Goal: Task Accomplishment & Management: Complete application form

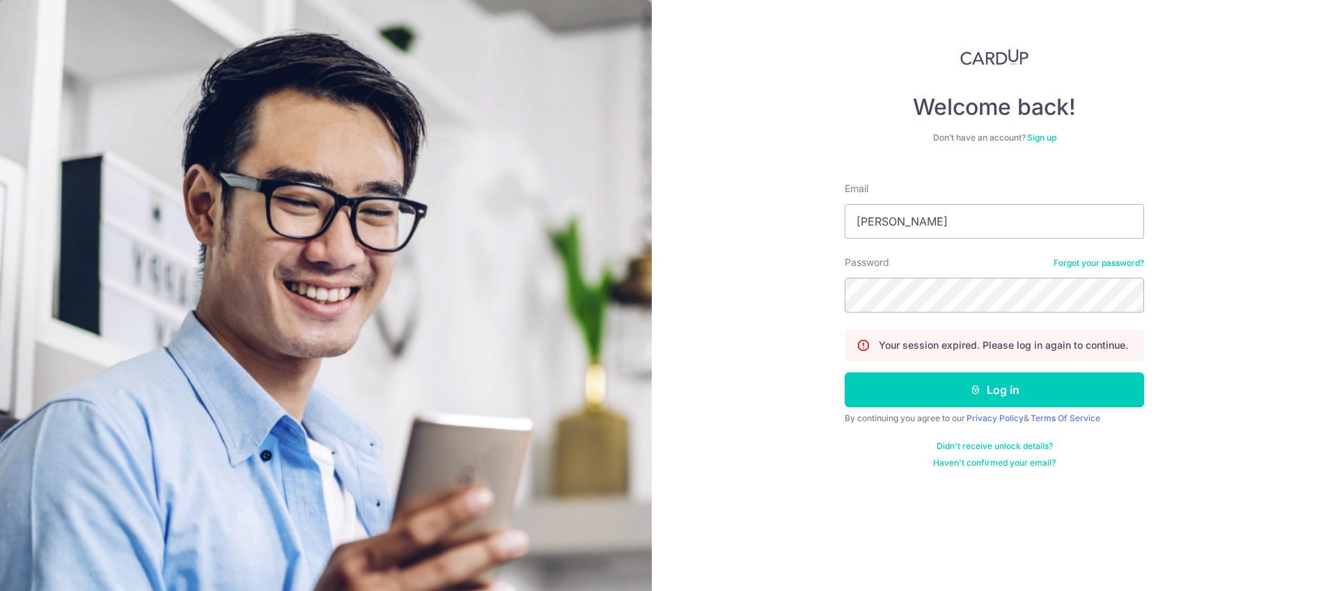
type input "royhtmak@gmail.com"
click at [844, 372] on button "Log in" at bounding box center [993, 389] width 299 height 35
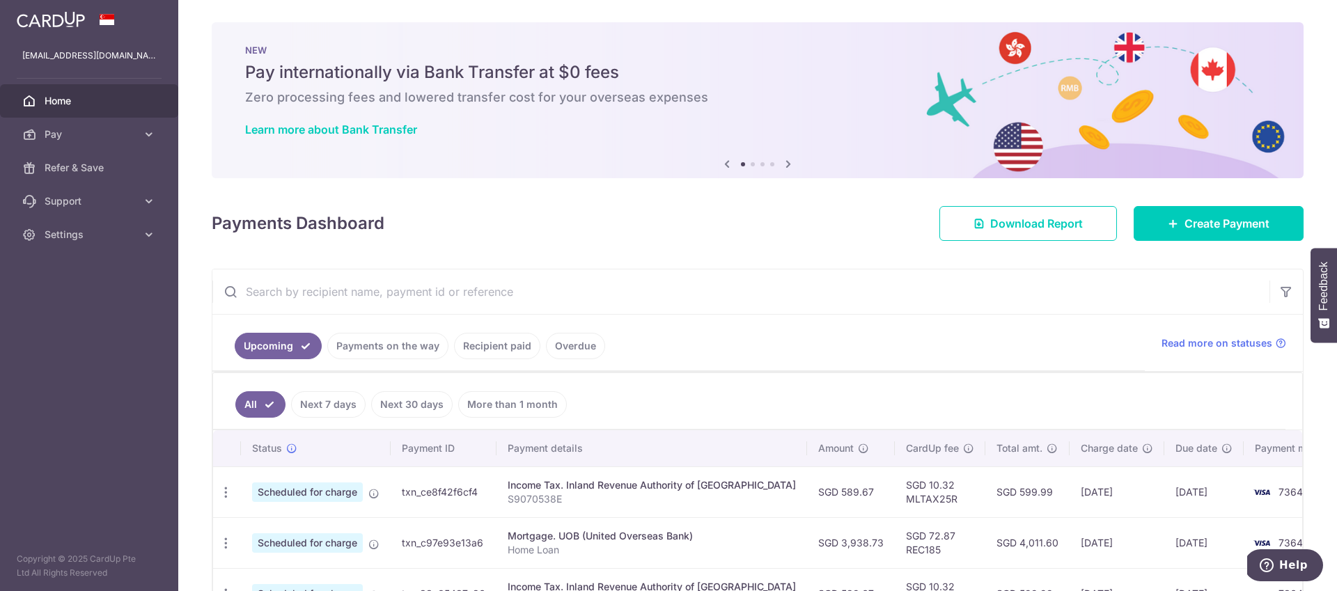
click at [420, 353] on link "Payments on the way" at bounding box center [387, 346] width 121 height 26
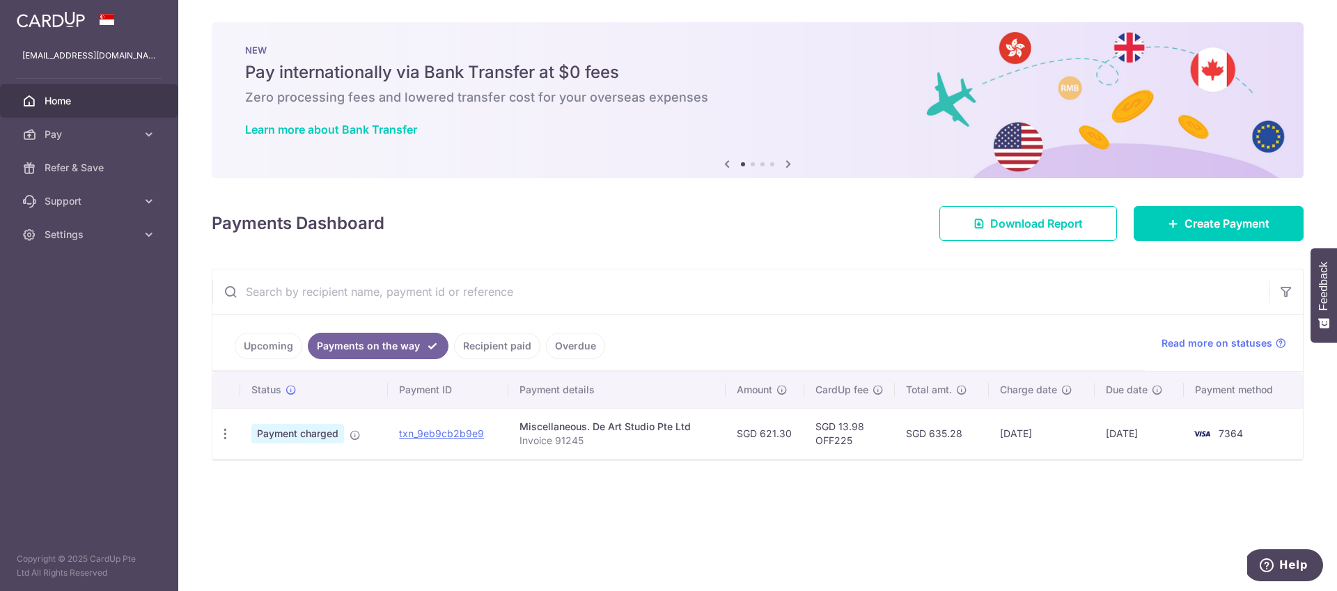
click at [278, 345] on link "Upcoming" at bounding box center [269, 346] width 68 height 26
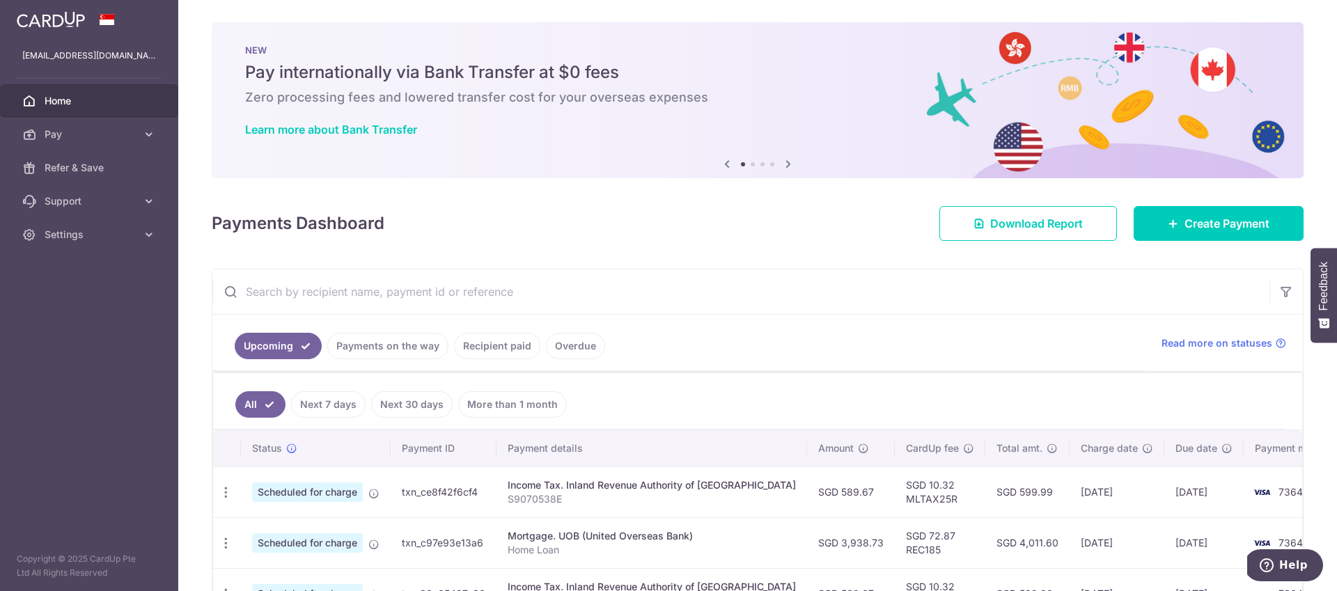
click at [402, 341] on link "Payments on the way" at bounding box center [387, 346] width 121 height 26
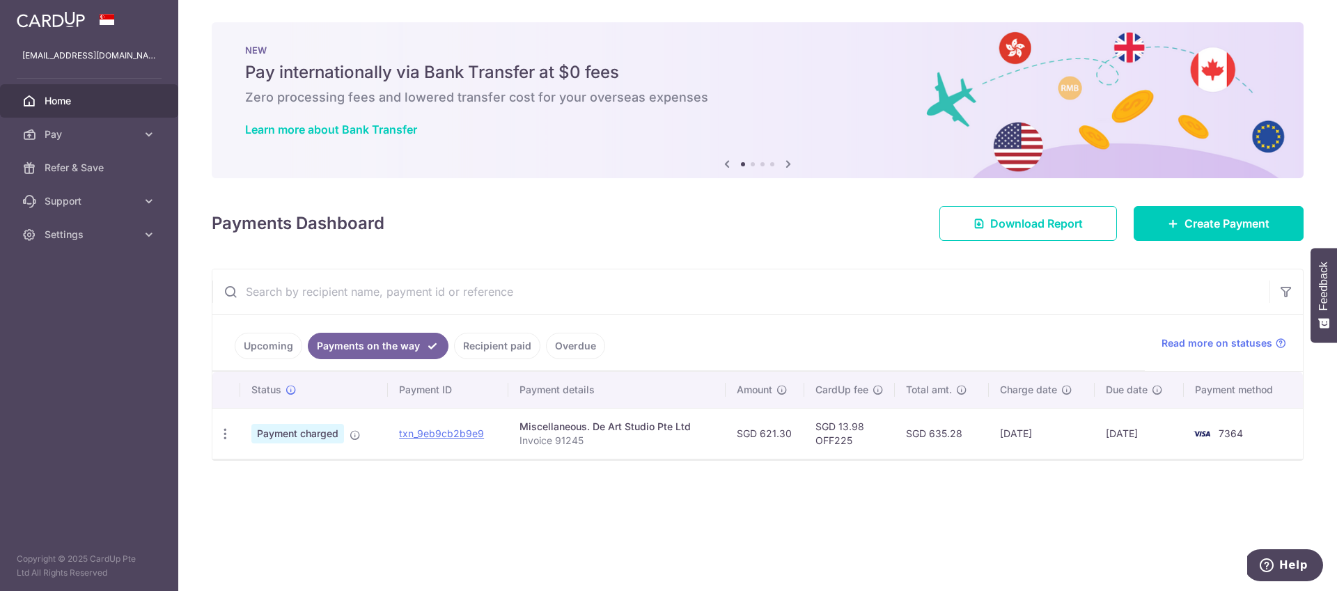
click at [565, 342] on link "Overdue" at bounding box center [575, 346] width 59 height 26
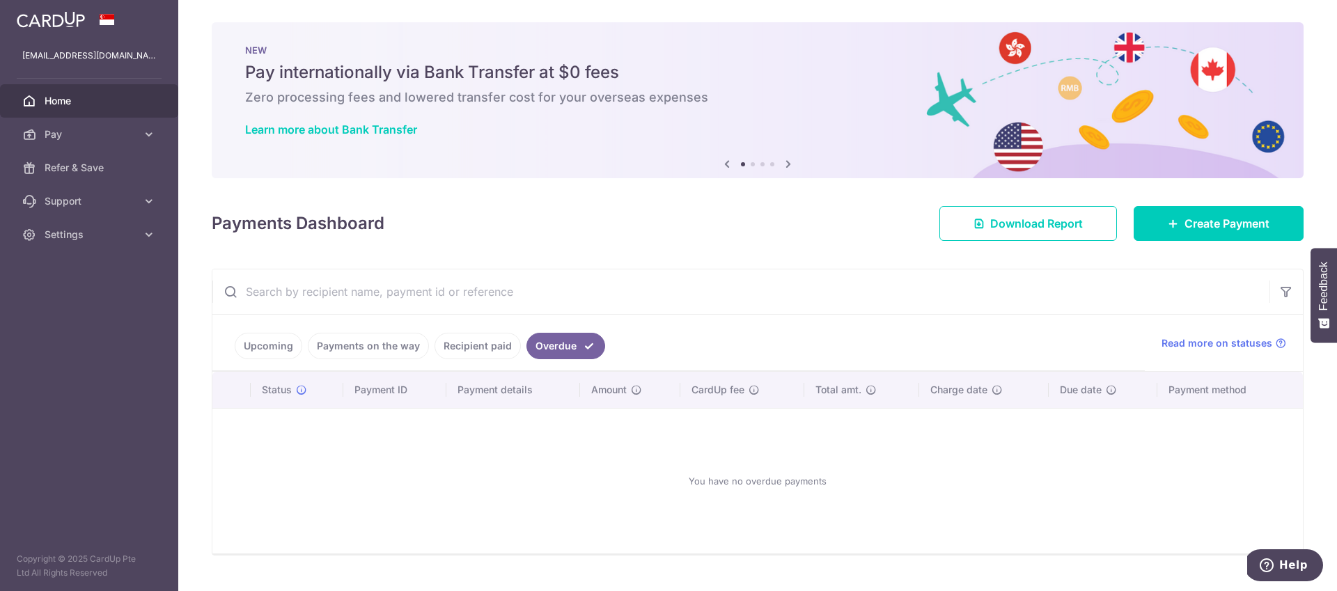
click at [487, 347] on link "Recipient paid" at bounding box center [477, 346] width 86 height 26
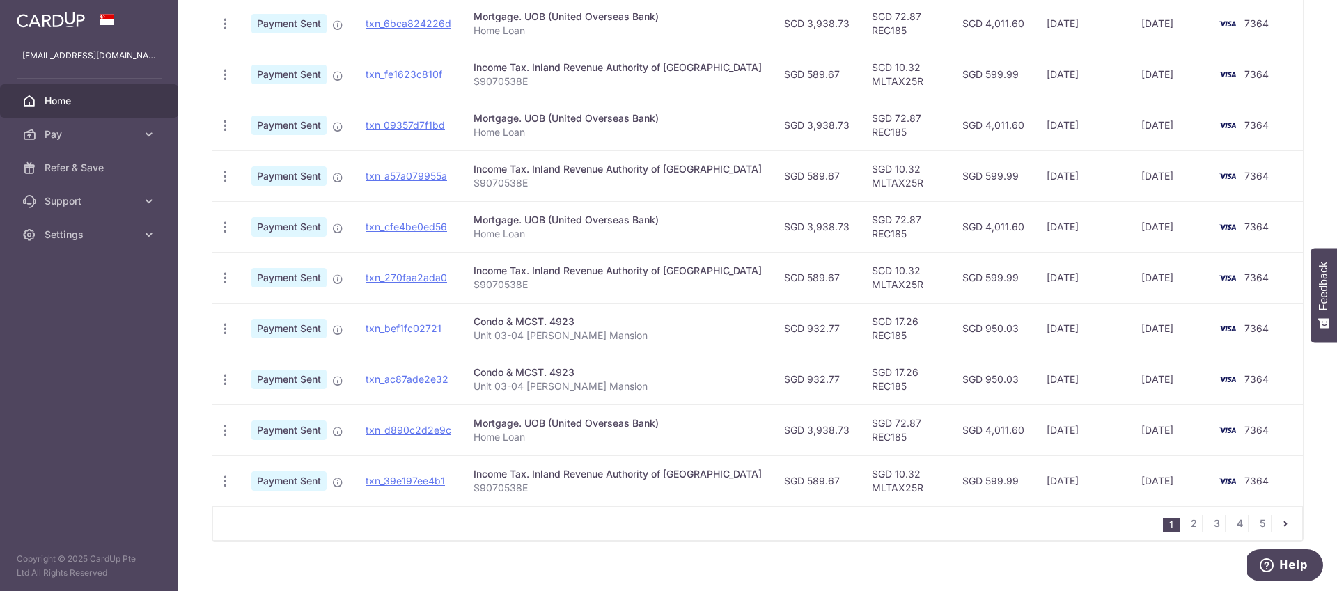
scroll to position [426, 0]
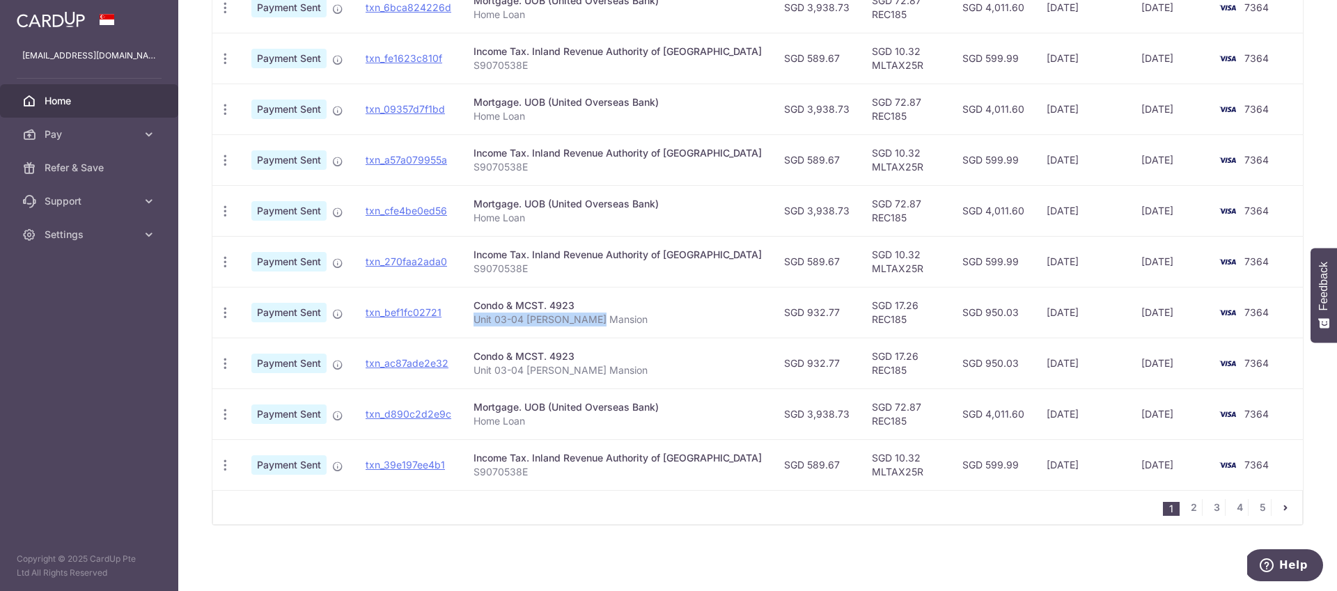
drag, startPoint x: 614, startPoint y: 320, endPoint x: 476, endPoint y: 321, distance: 137.9
click at [476, 321] on td "Condo & MCST. 4923 Unit 03-04 Meyer Mansion" at bounding box center [617, 312] width 311 height 51
copy p "Unit 03-04 [PERSON_NAME] Mansion"
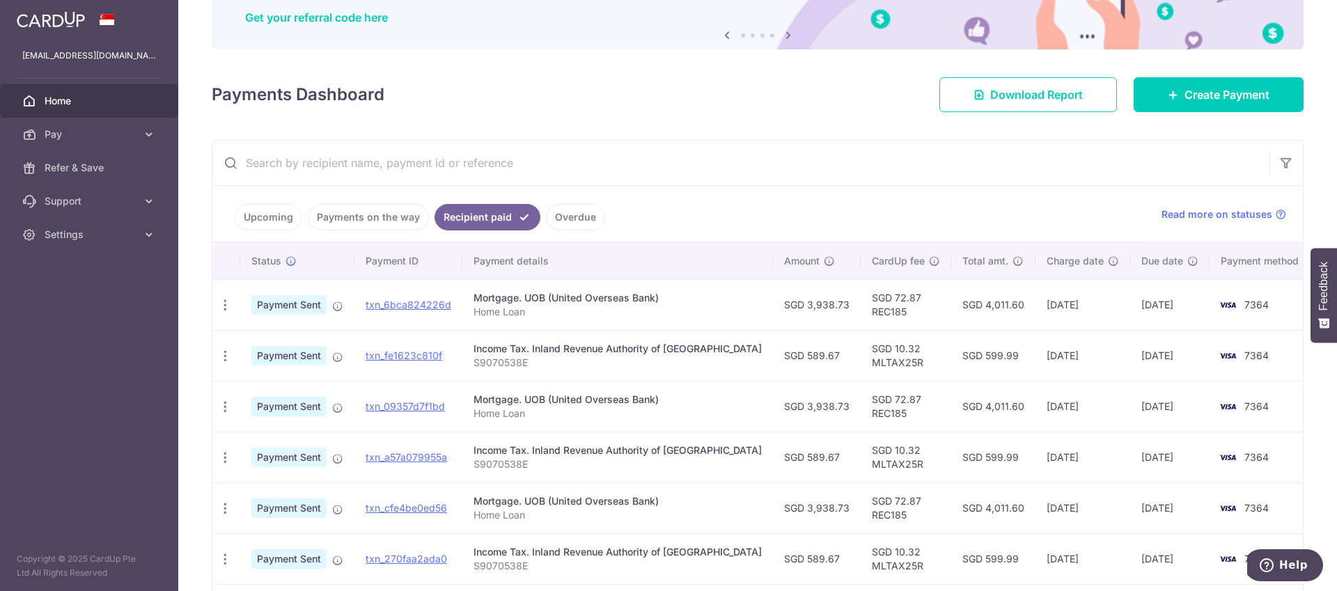
scroll to position [0, 0]
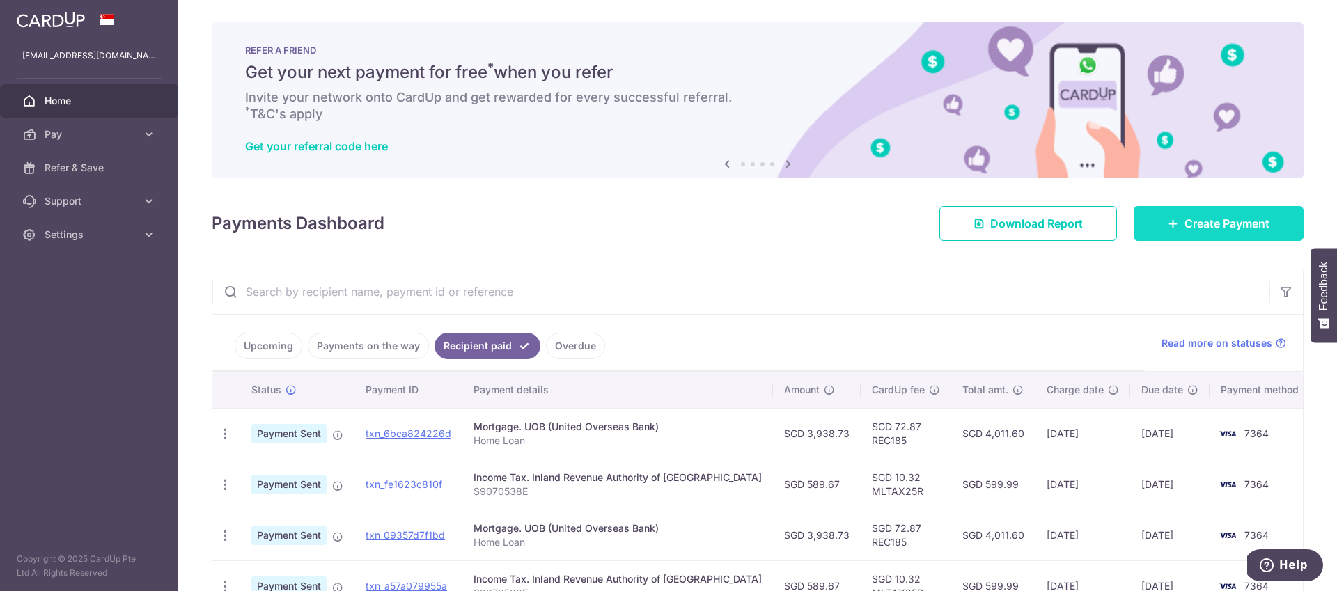
click at [1168, 219] on icon at bounding box center [1173, 223] width 11 height 11
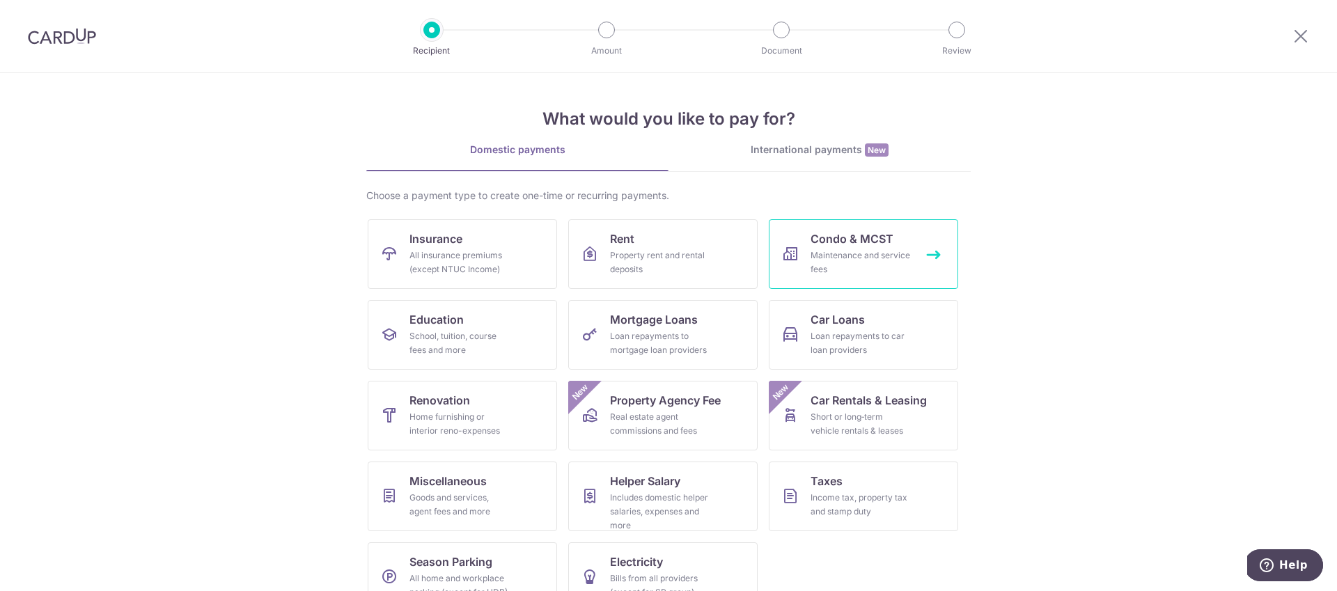
click at [810, 260] on div "Maintenance and service fees" at bounding box center [860, 263] width 100 height 28
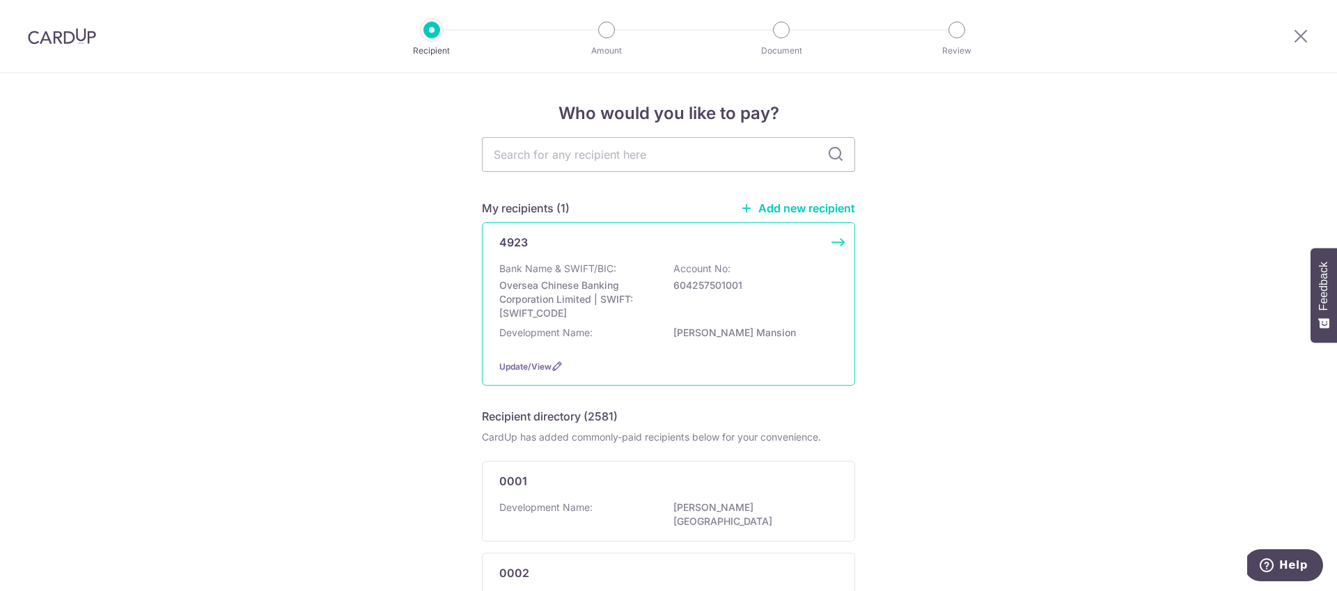
click at [671, 294] on div "Bank Name & SWIFT/BIC: Oversea Chinese Banking Corporation Limited | SWIFT: OCB…" at bounding box center [668, 291] width 338 height 58
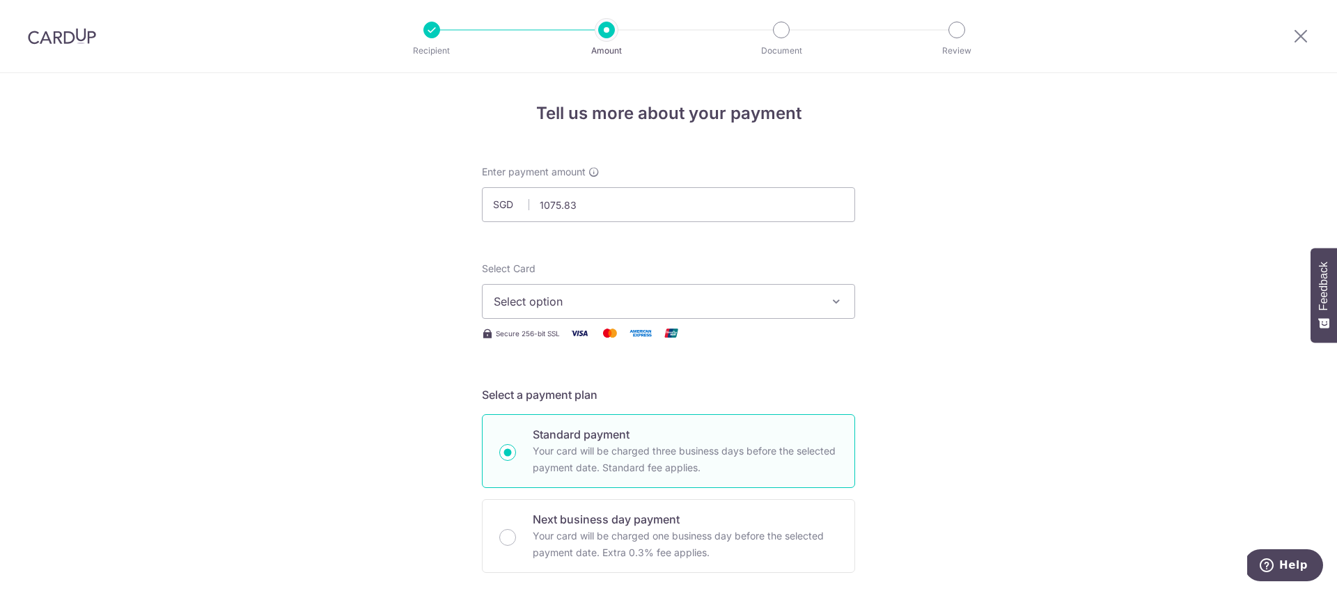
type input "1,075.83"
click at [572, 302] on span "Select option" at bounding box center [656, 301] width 324 height 17
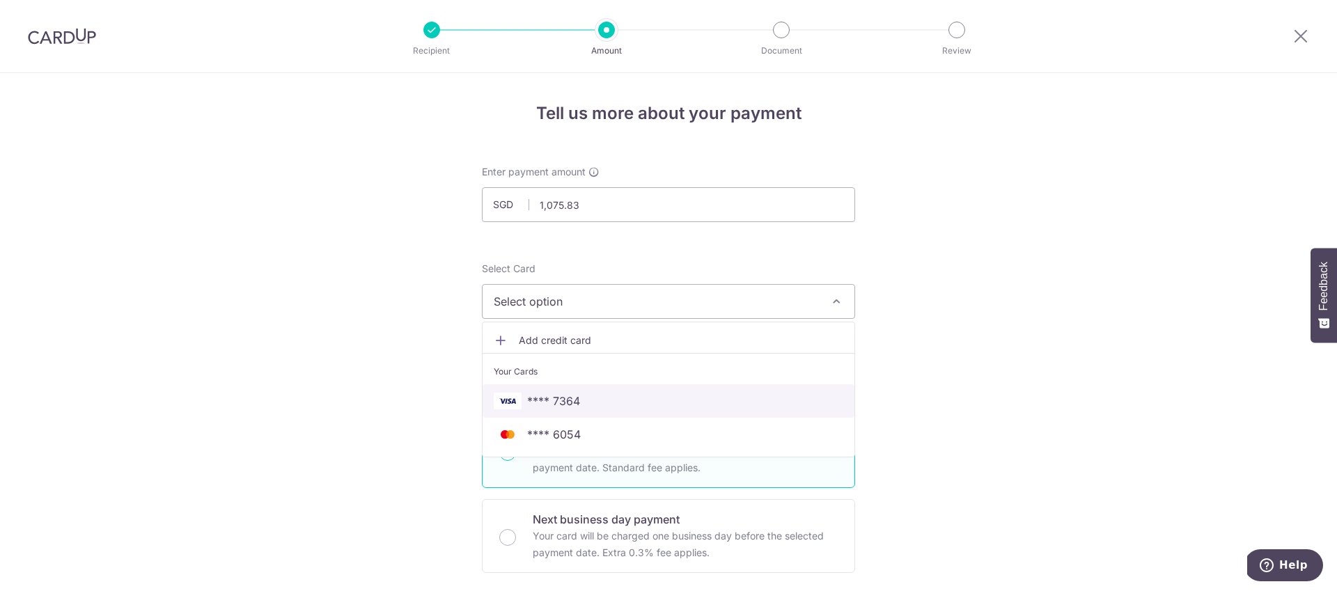
click at [544, 391] on link "**** 7364" at bounding box center [668, 400] width 372 height 33
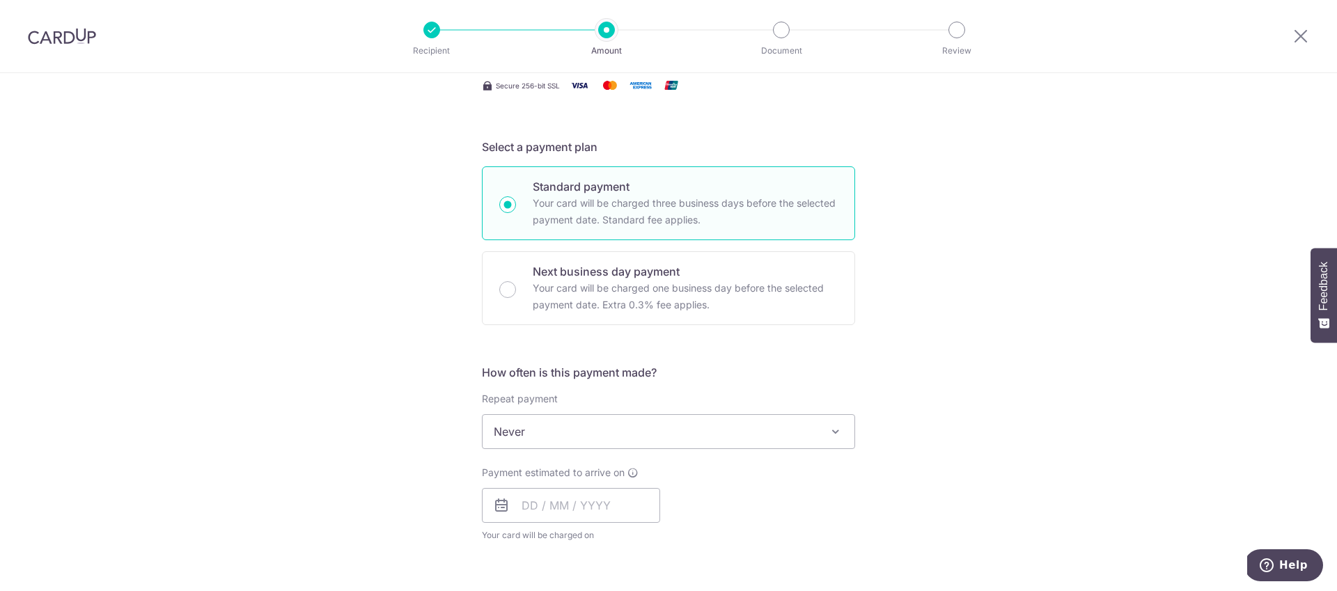
scroll to position [327, 0]
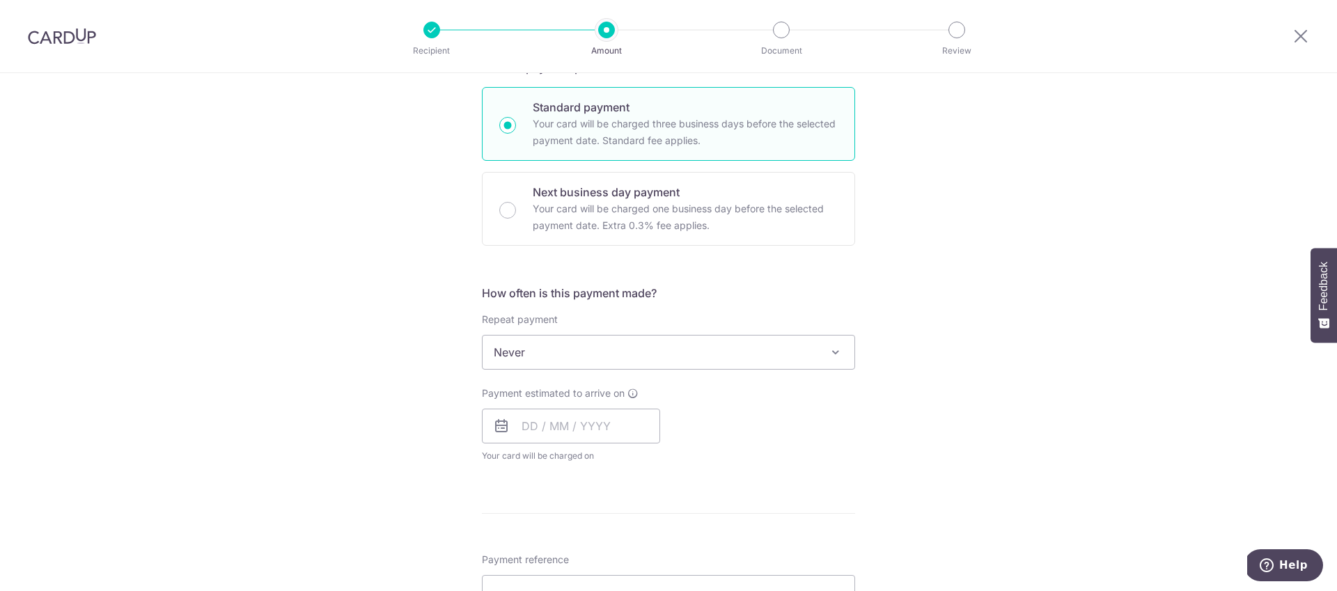
click at [668, 360] on span "Never" at bounding box center [668, 352] width 372 height 33
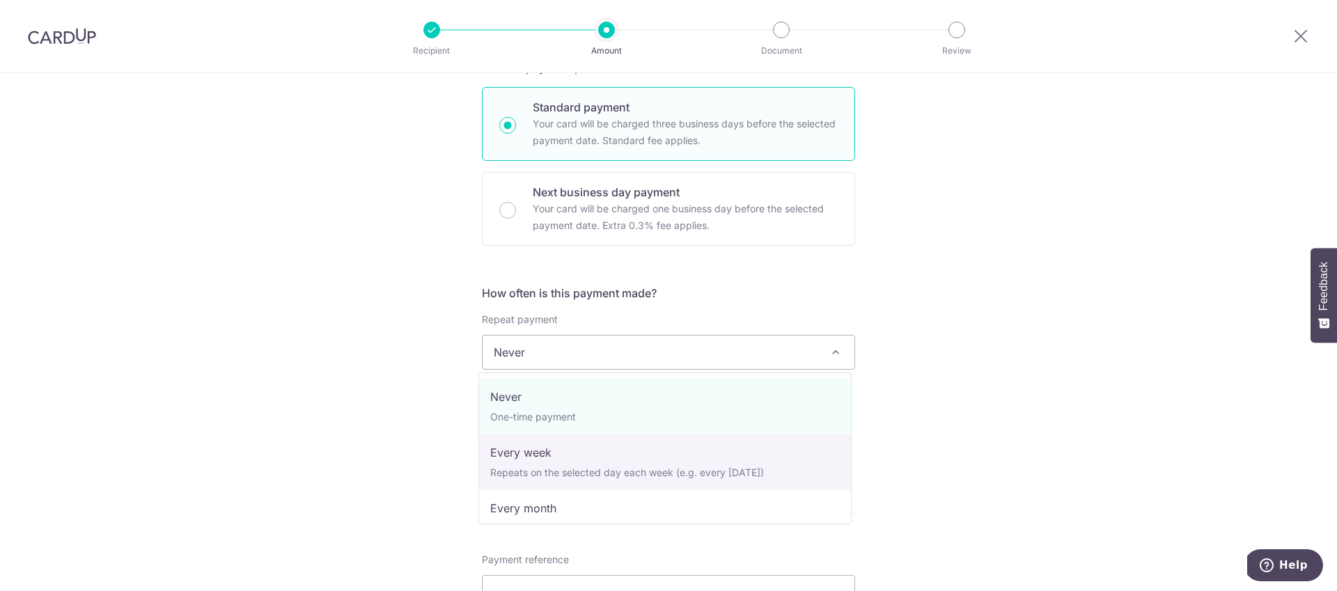
select select "2"
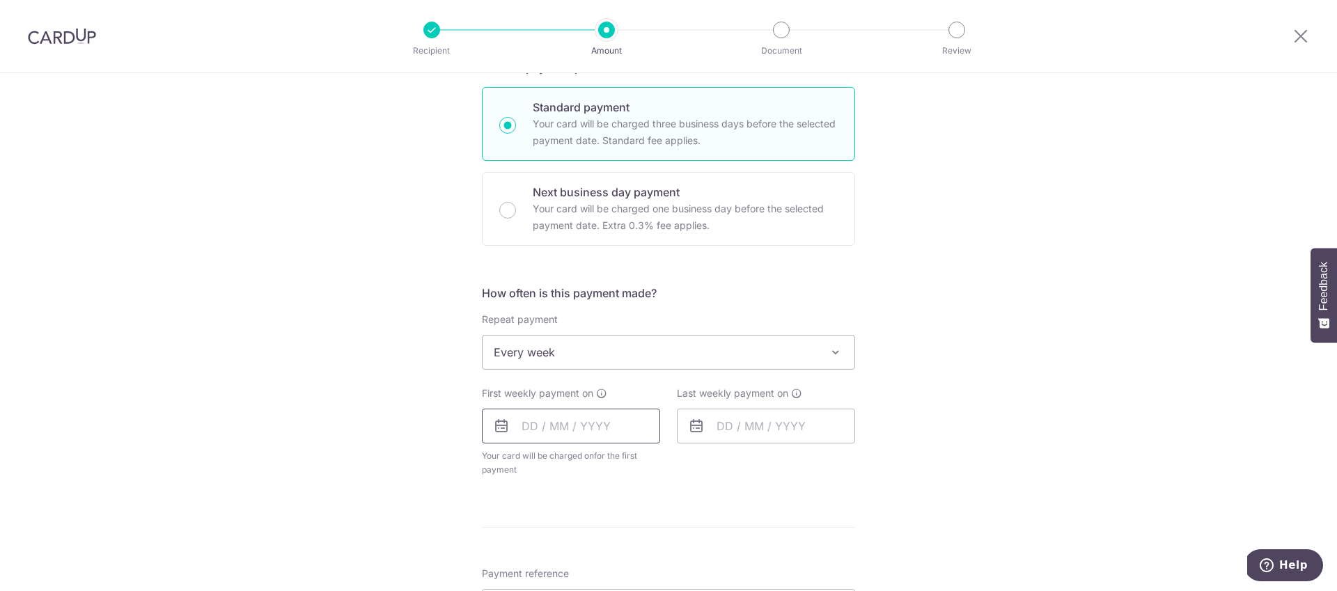
click at [556, 425] on input "text" at bounding box center [571, 426] width 178 height 35
click at [592, 551] on link "8" at bounding box center [594, 553] width 22 height 22
type input "[DATE]"
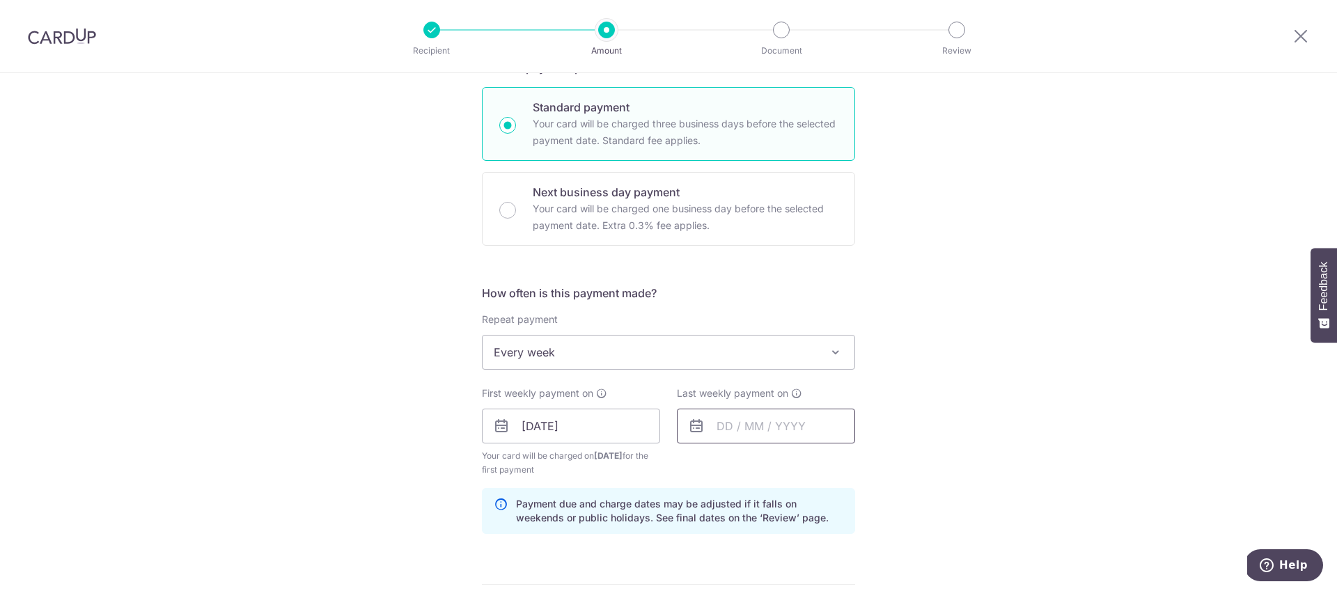
click at [726, 418] on input "text" at bounding box center [766, 426] width 178 height 35
click at [785, 569] on link "15" at bounding box center [789, 578] width 22 height 22
type input "15/10/2025"
click at [913, 373] on div "Tell us more about your payment Enter payment amount SGD 1,075.83 1075.83 Selec…" at bounding box center [668, 408] width 1337 height 1330
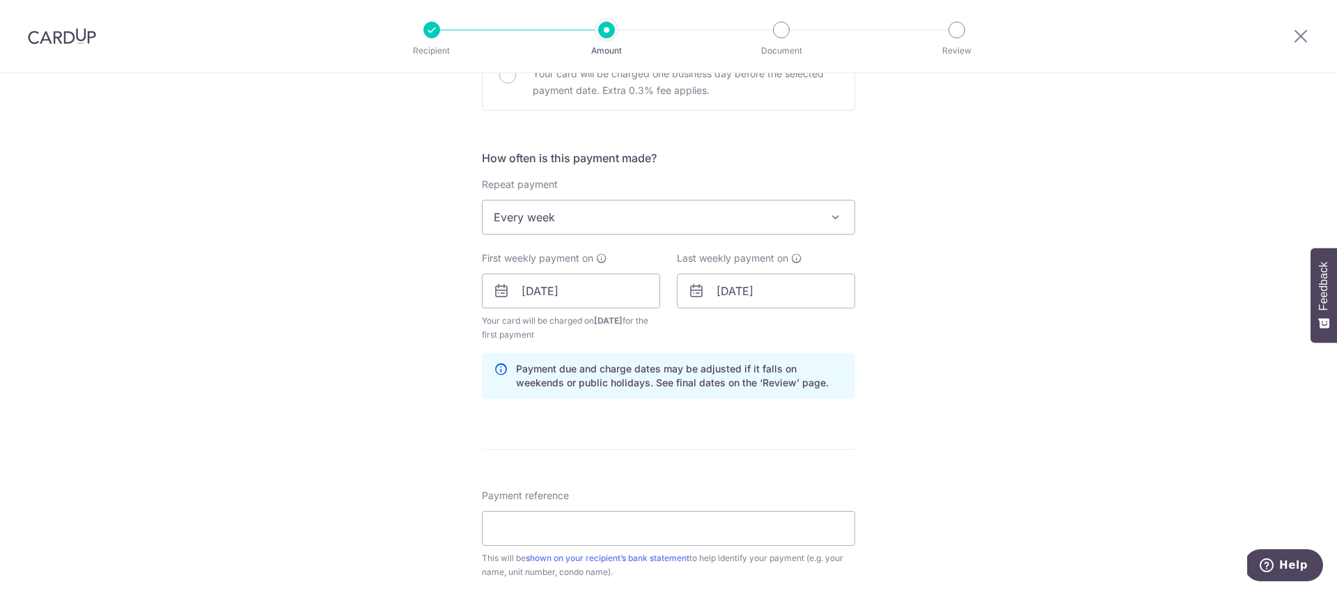
scroll to position [549, 0]
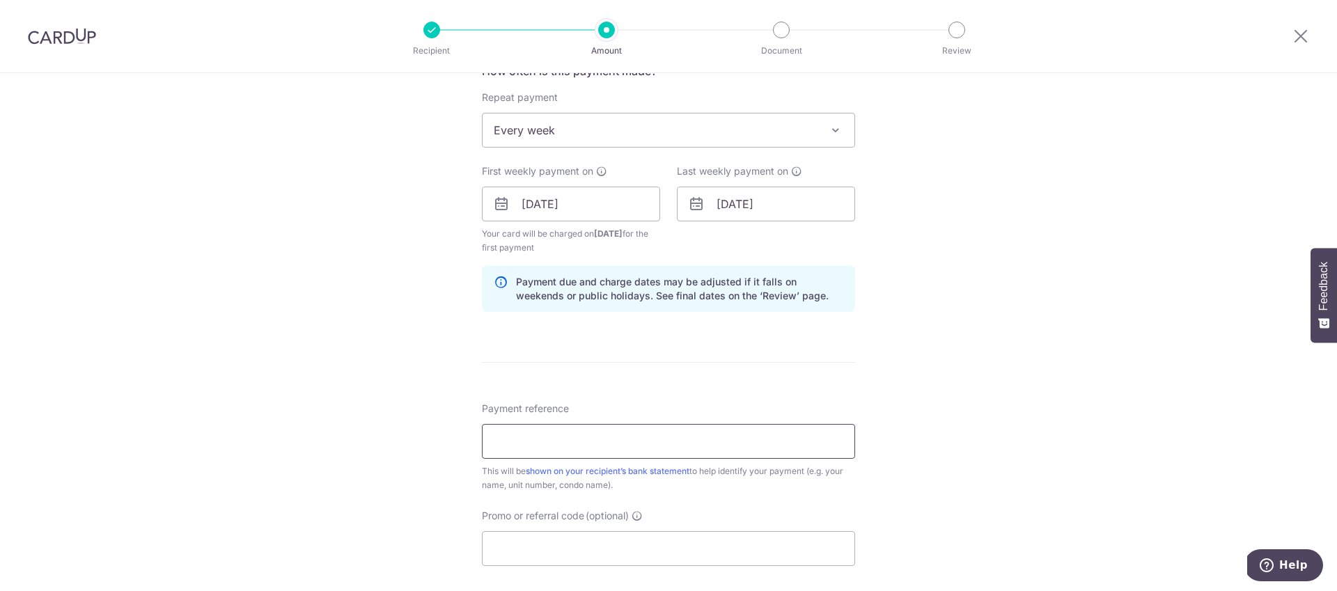
click at [698, 443] on input "Payment reference" at bounding box center [668, 441] width 373 height 35
paste input "Unit 03-04 [PERSON_NAME] Mansion"
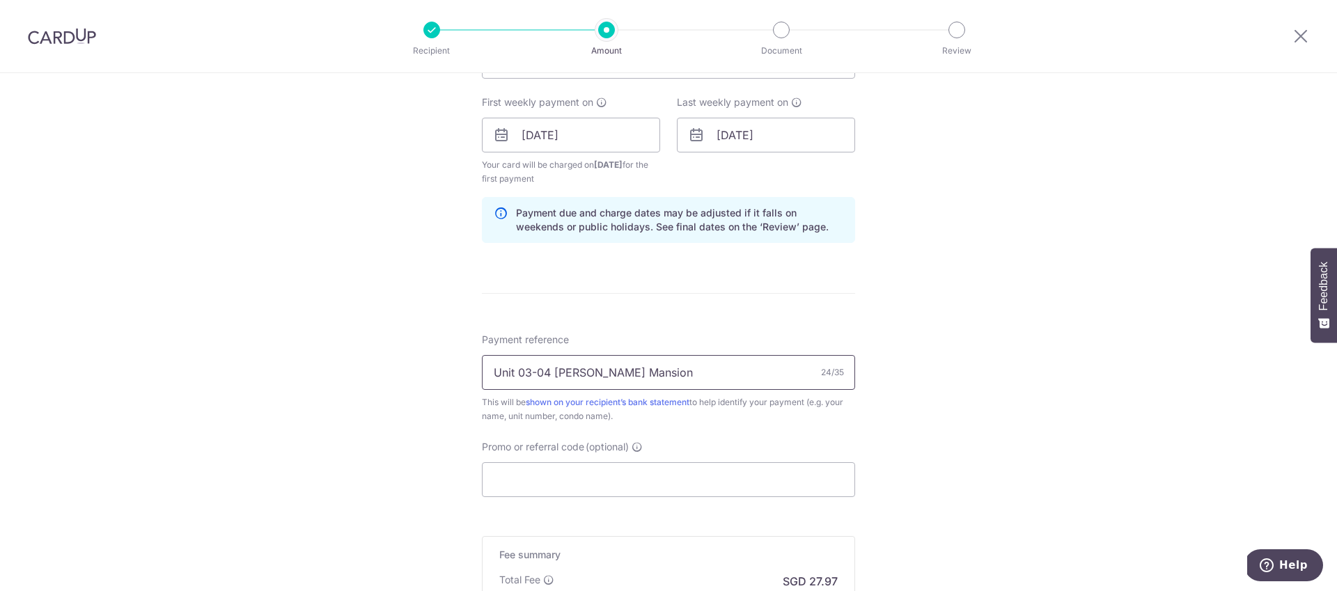
scroll to position [648, 0]
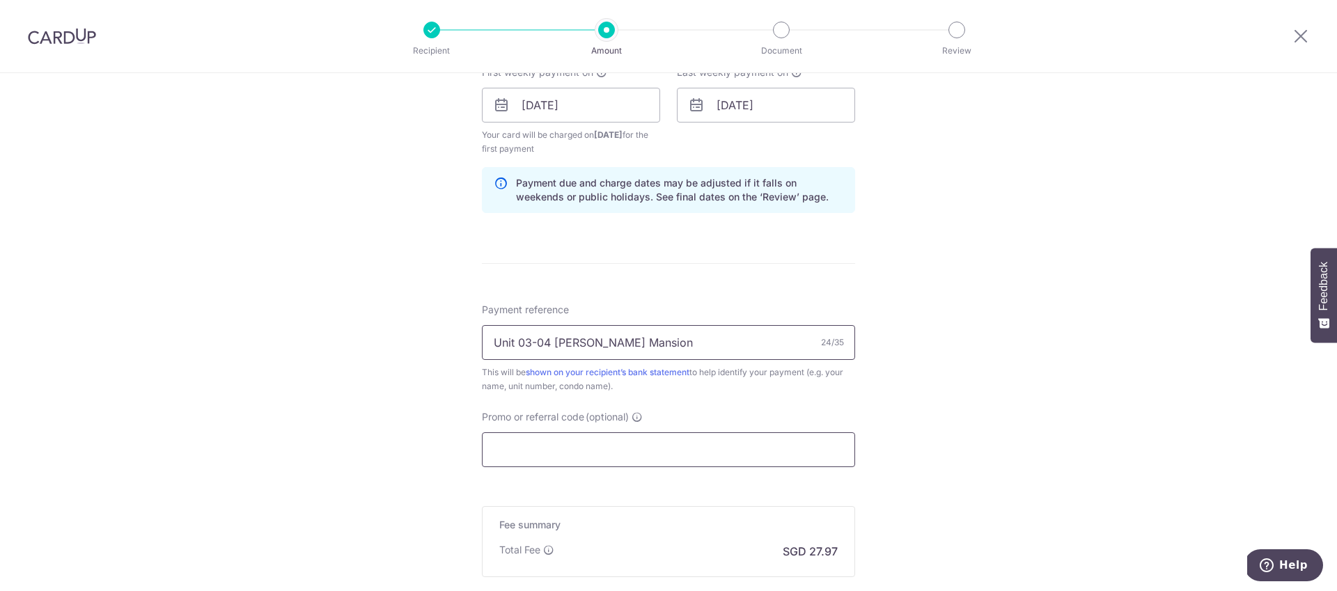
type input "Unit 03-04 [PERSON_NAME] Mansion"
click at [606, 443] on input "Promo or referral code (optional)" at bounding box center [668, 449] width 373 height 35
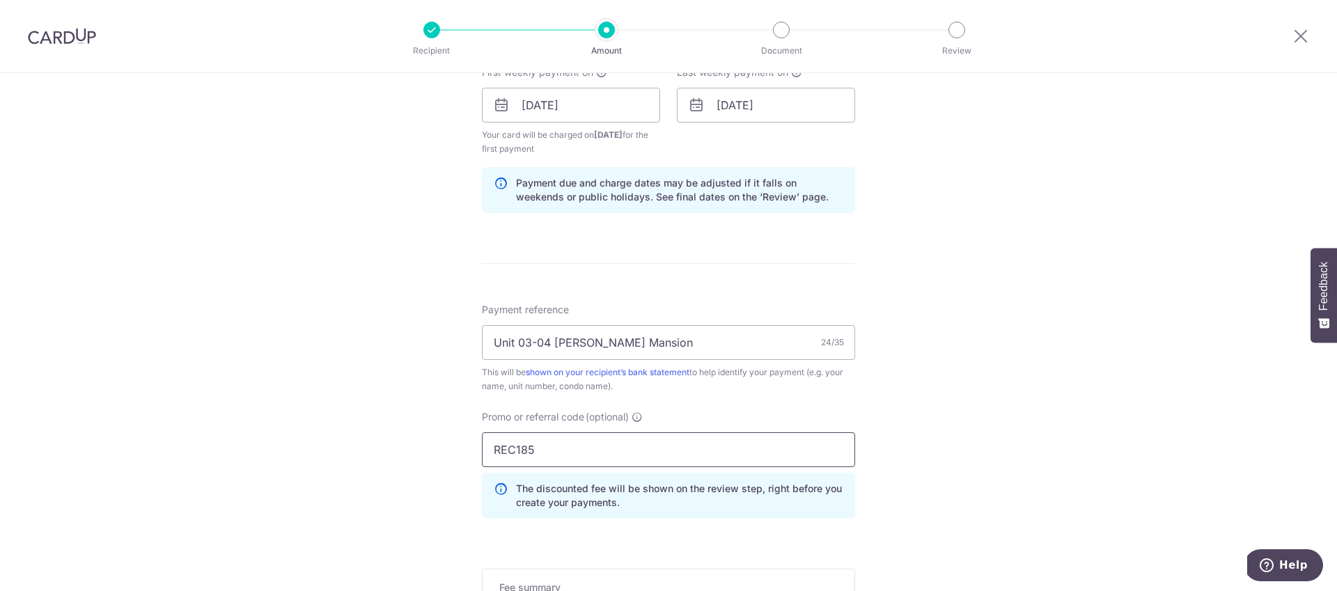
type input "REC185"
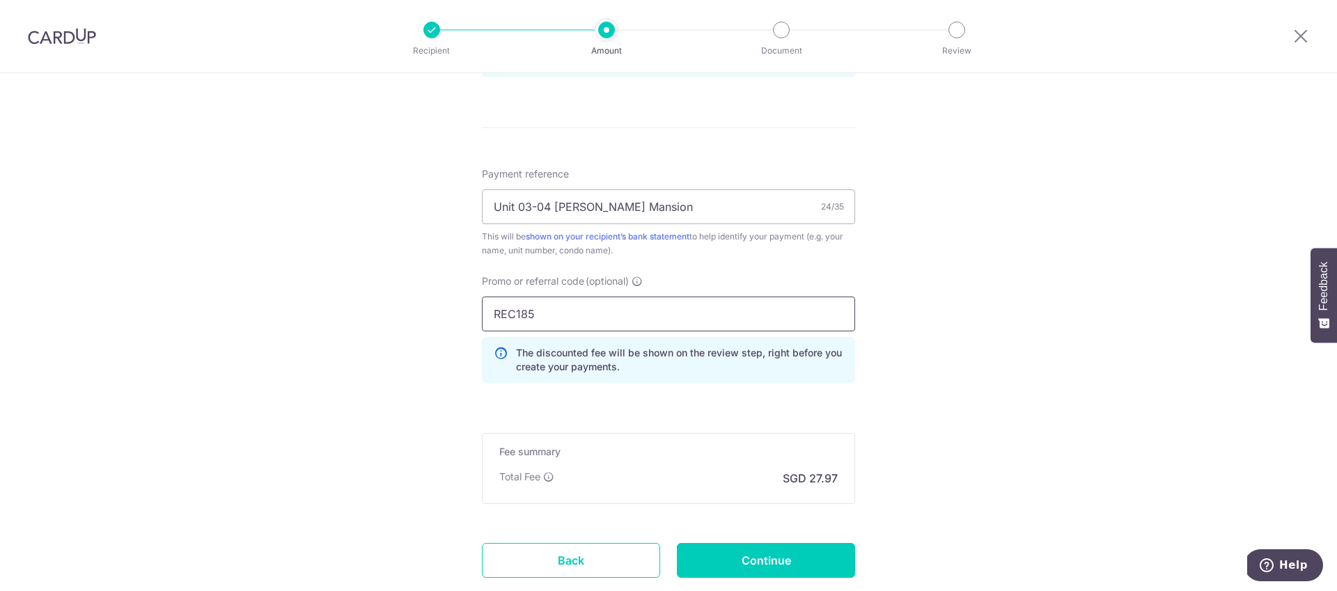
scroll to position [875, 0]
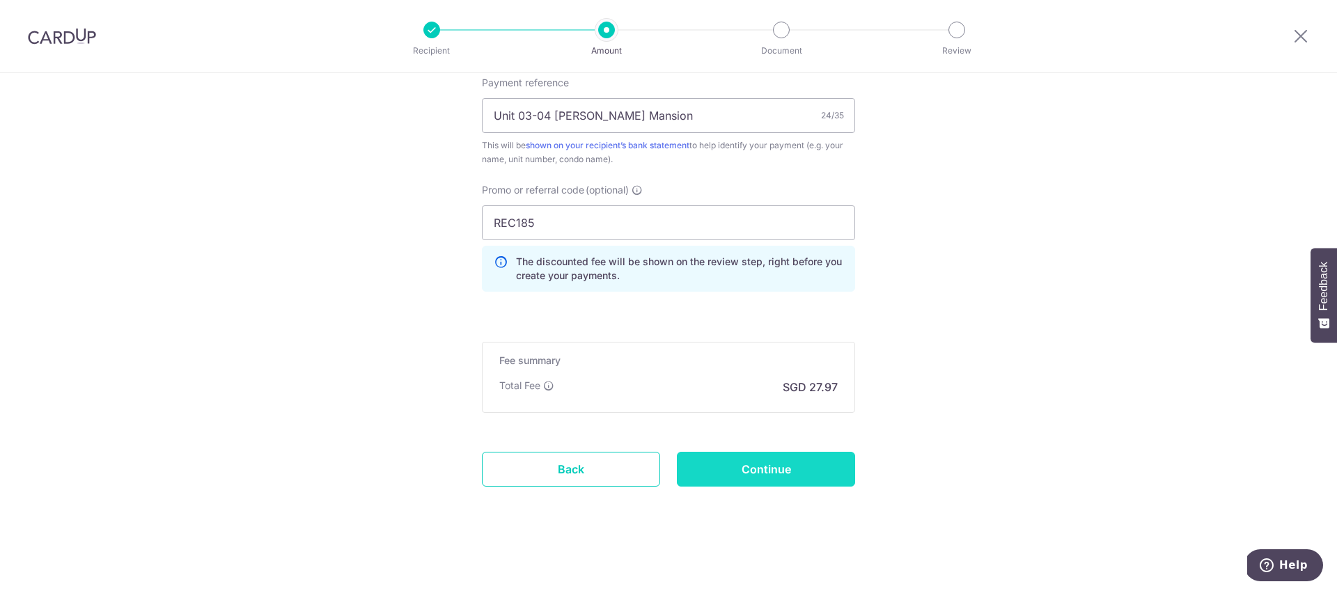
click at [743, 457] on input "Continue" at bounding box center [766, 469] width 178 height 35
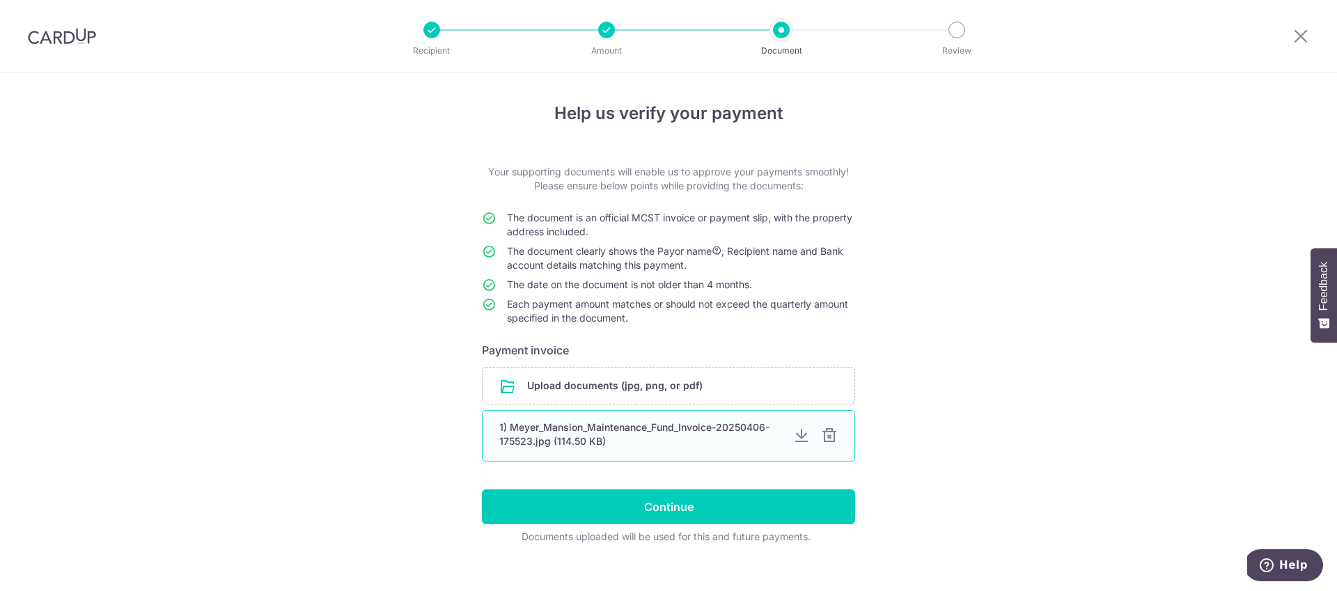
click at [800, 440] on div at bounding box center [801, 435] width 17 height 17
click at [828, 435] on div at bounding box center [829, 435] width 17 height 17
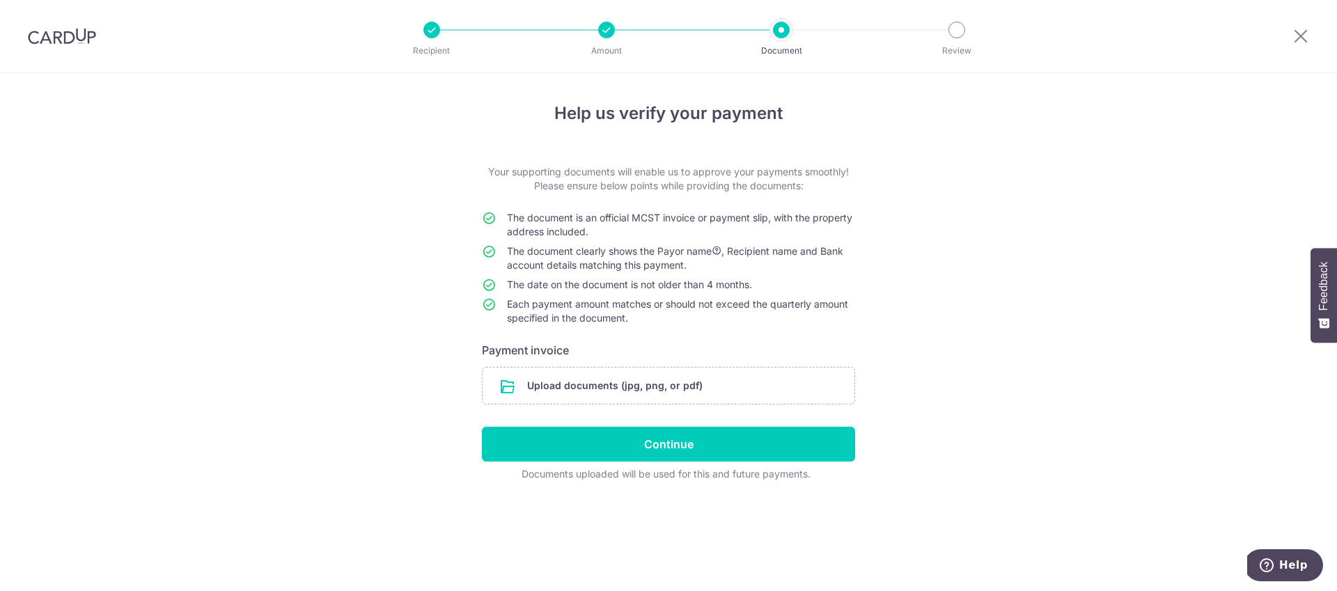
drag, startPoint x: 674, startPoint y: 425, endPoint x: 677, endPoint y: 409, distance: 17.1
click at [677, 409] on form "Your supporting documents will enable us to approve your payments smoothly! Ple…" at bounding box center [668, 323] width 373 height 316
click at [679, 399] on input "file" at bounding box center [668, 386] width 372 height 36
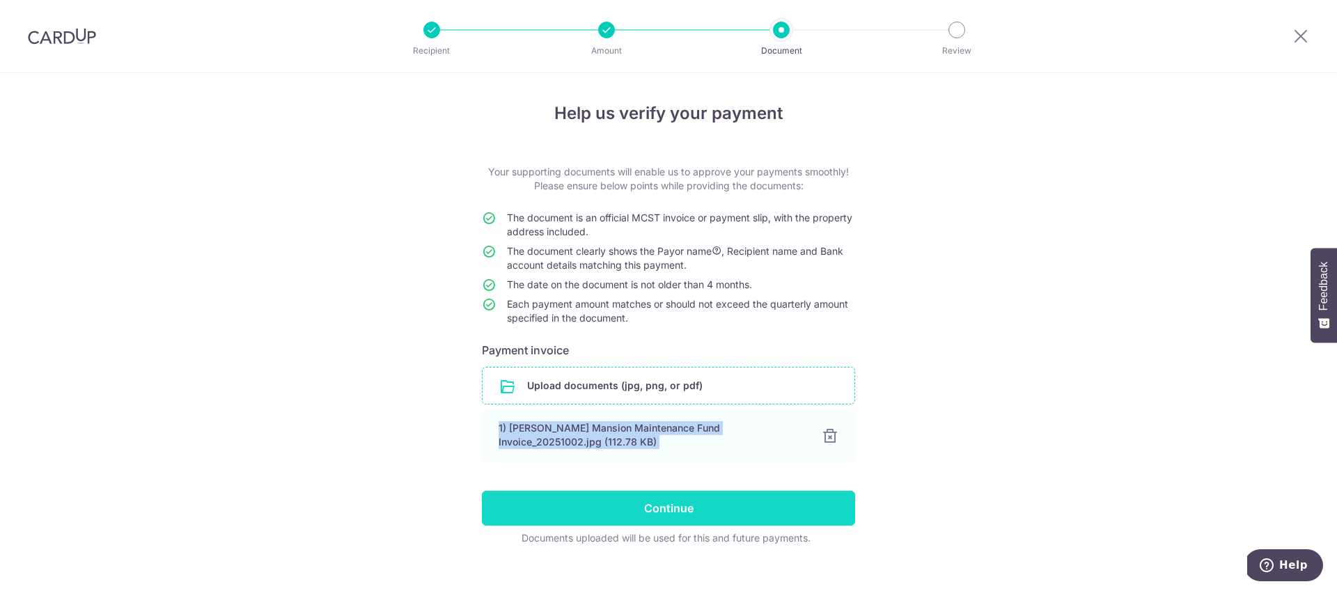
click at [640, 504] on input "Continue" at bounding box center [668, 508] width 373 height 35
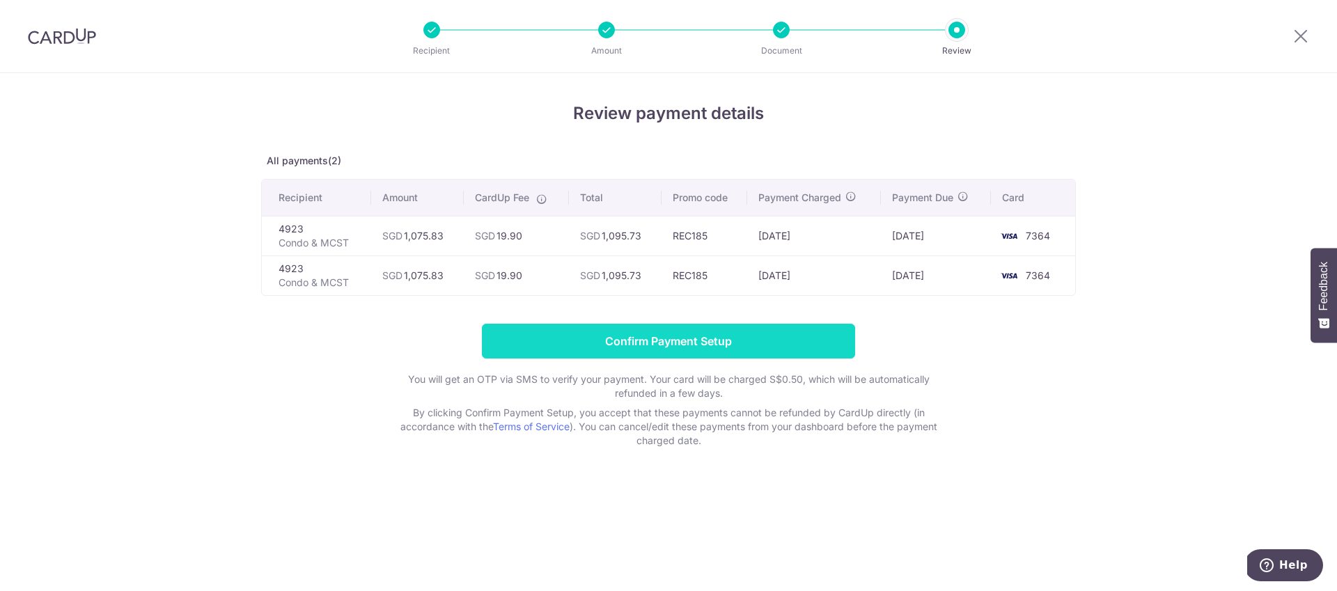
click at [645, 325] on input "Confirm Payment Setup" at bounding box center [668, 341] width 373 height 35
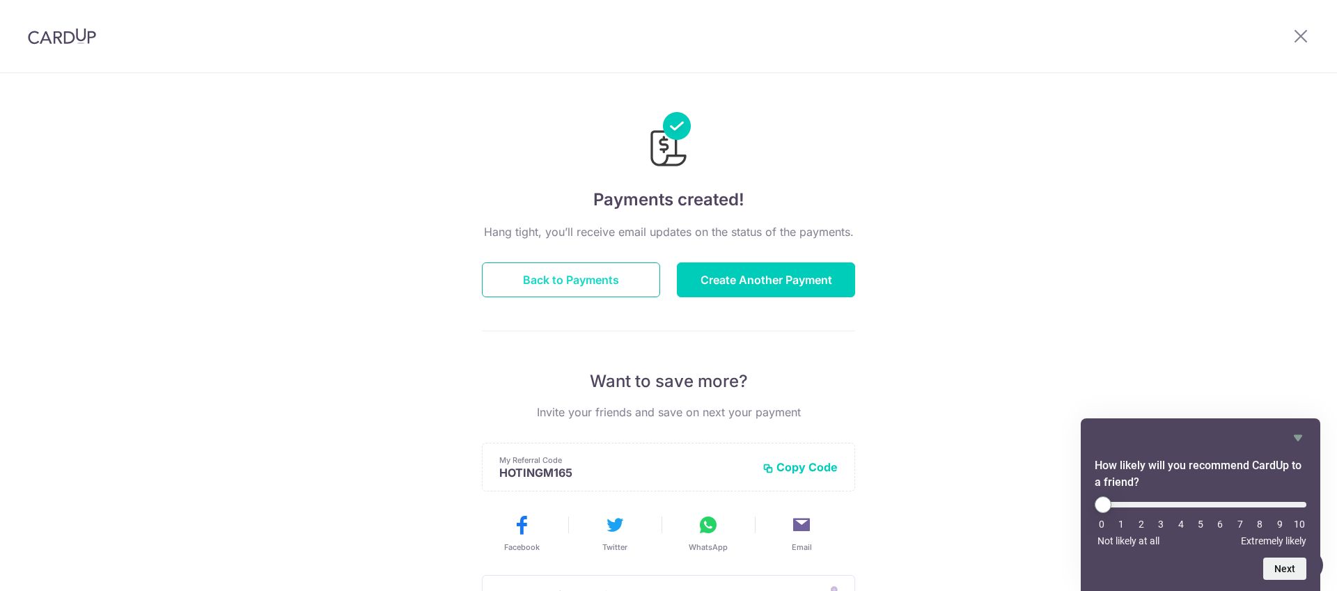
drag, startPoint x: 0, startPoint y: 0, endPoint x: 627, endPoint y: 277, distance: 685.1
click at [627, 277] on button "Back to Payments" at bounding box center [571, 279] width 178 height 35
